Goal: Task Accomplishment & Management: Complete application form

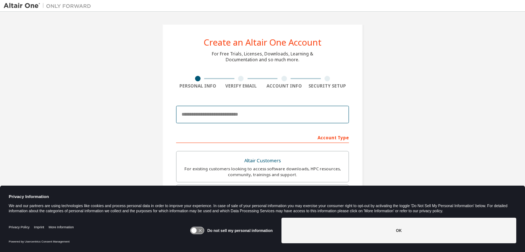
click at [264, 120] on input "email" at bounding box center [262, 115] width 173 height 18
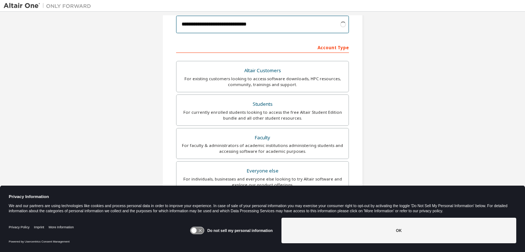
scroll to position [108, 0]
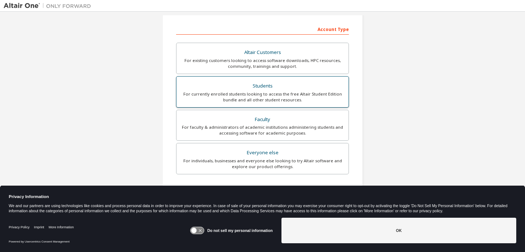
type input "**********"
click at [264, 88] on div "Students" at bounding box center [262, 86] width 163 height 10
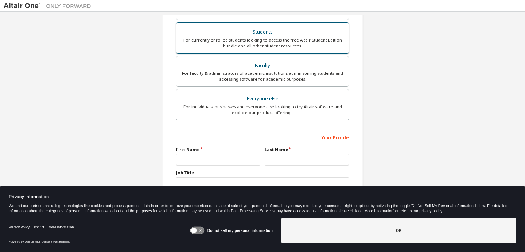
scroll to position [174, 0]
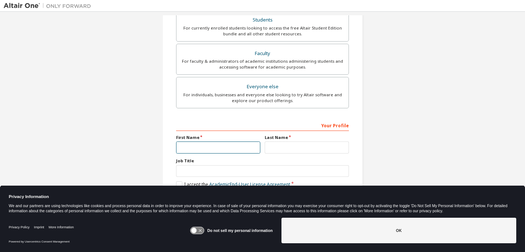
click at [214, 144] on input "text" at bounding box center [218, 147] width 84 height 12
type input "*******"
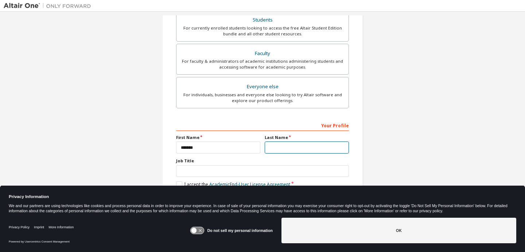
click at [275, 150] on input "text" at bounding box center [307, 147] width 84 height 12
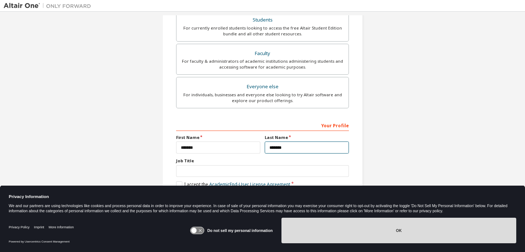
type input "*******"
click at [358, 227] on button "OK" at bounding box center [398, 231] width 235 height 26
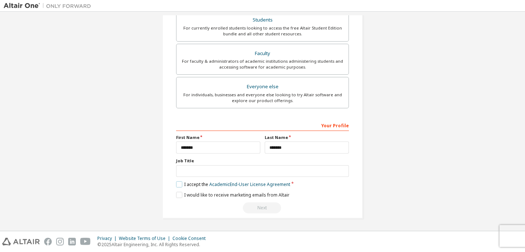
click at [178, 183] on label "I accept the Academic End-User License Agreement" at bounding box center [233, 184] width 114 height 6
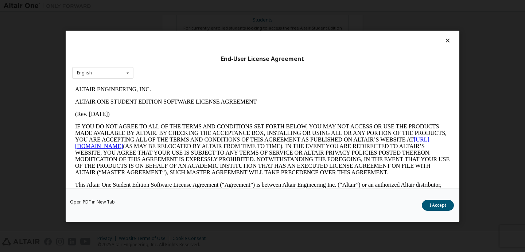
scroll to position [0, 0]
click at [433, 209] on button "I Accept" at bounding box center [438, 204] width 32 height 11
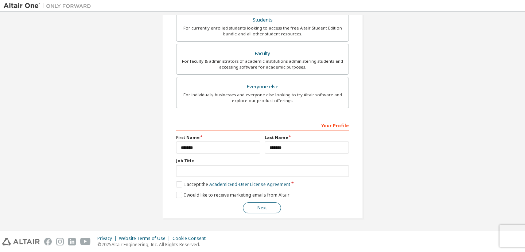
click at [258, 209] on button "Next" at bounding box center [262, 207] width 38 height 11
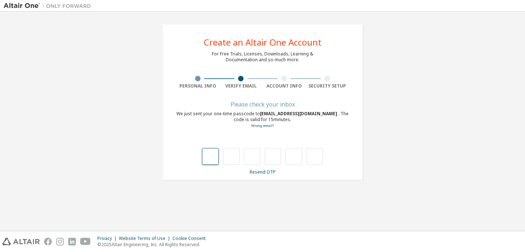
type input "*"
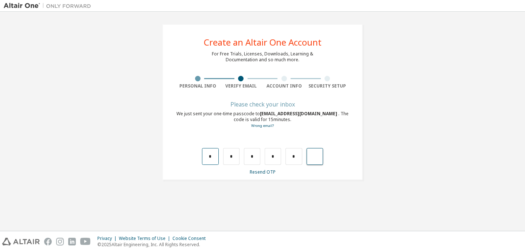
type input "*"
